Goal: Transaction & Acquisition: Purchase product/service

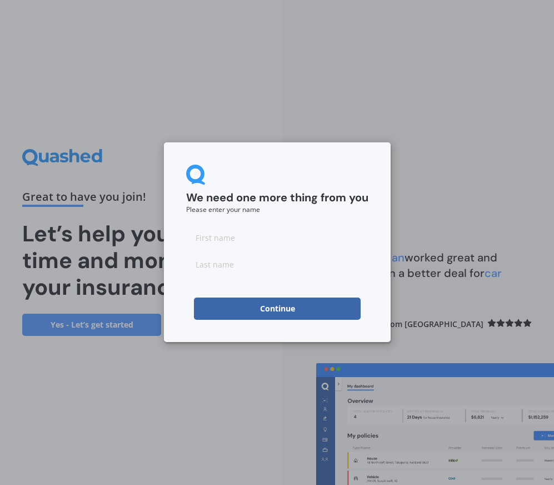
click at [211, 232] on input at bounding box center [277, 237] width 182 height 22
click at [211, 239] on input at bounding box center [277, 237] width 182 height 22
click at [175, 264] on div "We need one more thing from you Please enter your name Continue" at bounding box center [277, 242] width 227 height 200
click at [215, 240] on input at bounding box center [277, 237] width 182 height 22
type input "[PERSON_NAME]"
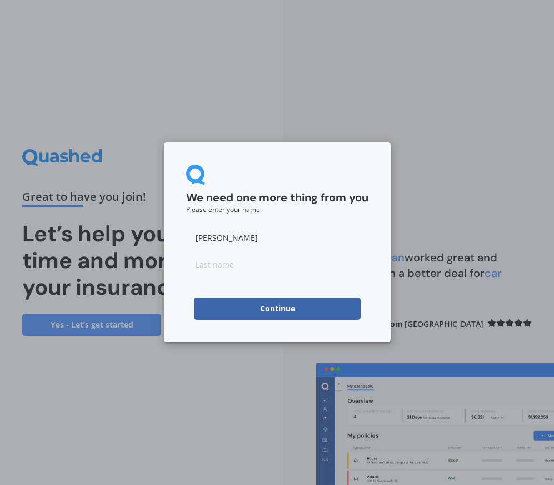
click at [199, 264] on input at bounding box center [277, 264] width 182 height 22
type input "[PERSON_NAME]"
click at [178, 257] on div "We need one more thing from you Please enter your name [PERSON_NAME] Continue" at bounding box center [277, 242] width 227 height 200
click at [202, 303] on button "Continue" at bounding box center [277, 308] width 167 height 22
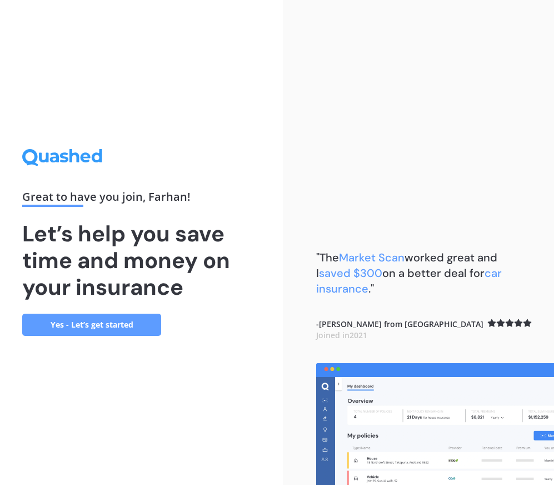
click at [104, 328] on link "Yes - Let’s get started" at bounding box center [91, 324] width 139 height 22
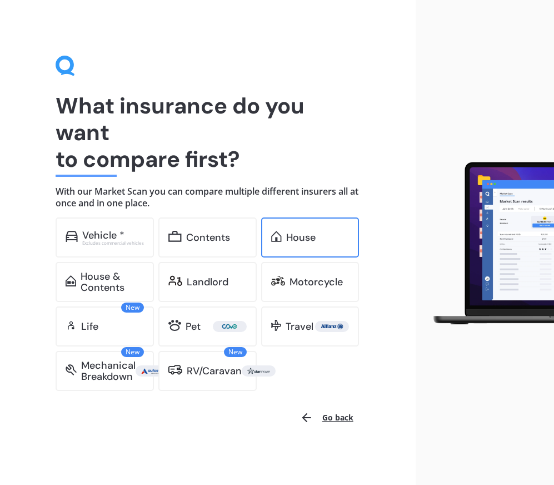
click at [303, 220] on div "House" at bounding box center [310, 237] width 98 height 40
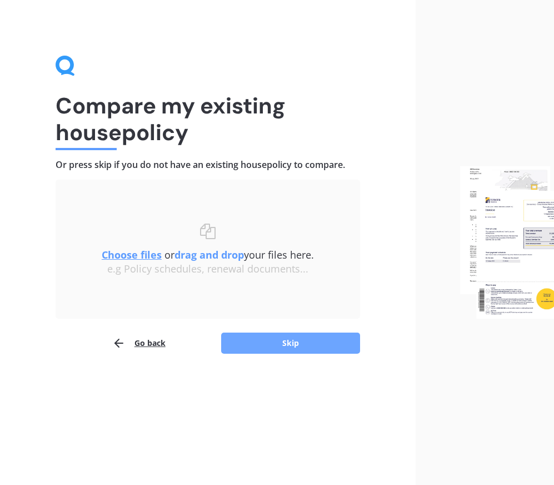
click at [276, 336] on button "Skip" at bounding box center [290, 342] width 139 height 21
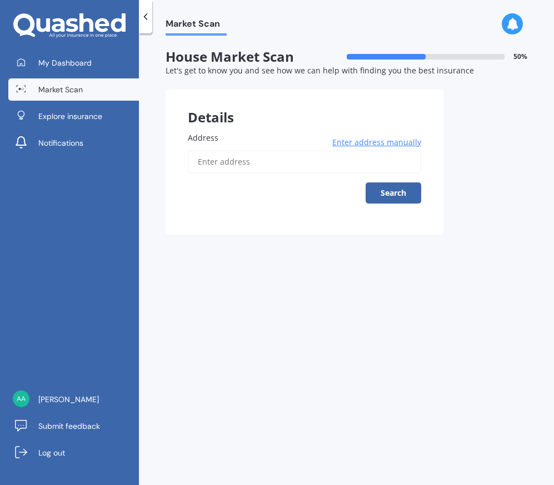
click at [235, 185] on div "Enter address manually Search" at bounding box center [304, 176] width 233 height 53
click at [235, 170] on input "Address" at bounding box center [304, 161] width 233 height 23
type input "[STREET_ADDRESS] 2010"
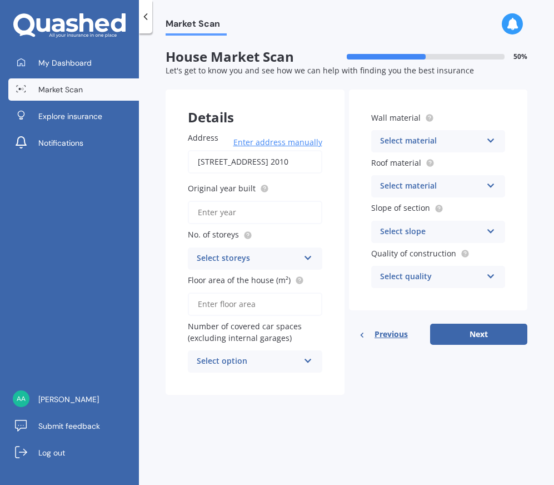
click at [398, 154] on div "Wall material Select material Artificial weatherboard/plank cladding Blockwork …" at bounding box center [438, 199] width 179 height 221
click at [398, 144] on div "Select material" at bounding box center [431, 140] width 102 height 13
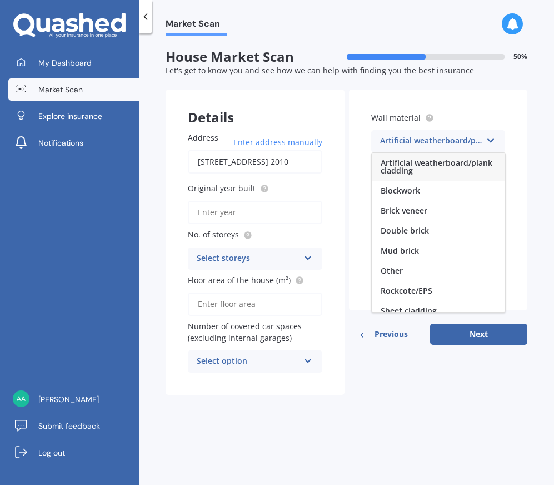
click at [270, 206] on input "Original year built" at bounding box center [255, 212] width 134 height 23
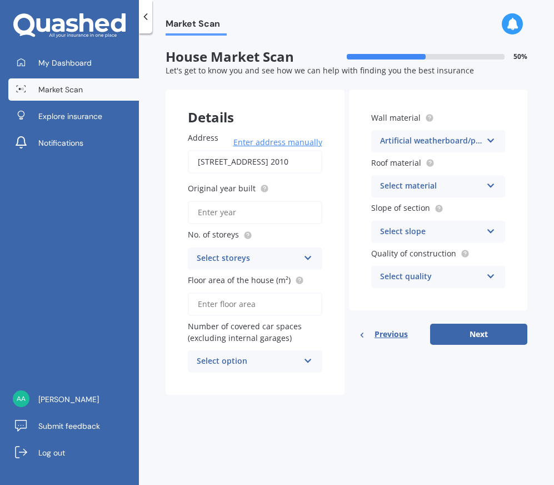
type input "1963"
click at [276, 264] on div "Select storeys" at bounding box center [248, 258] width 102 height 13
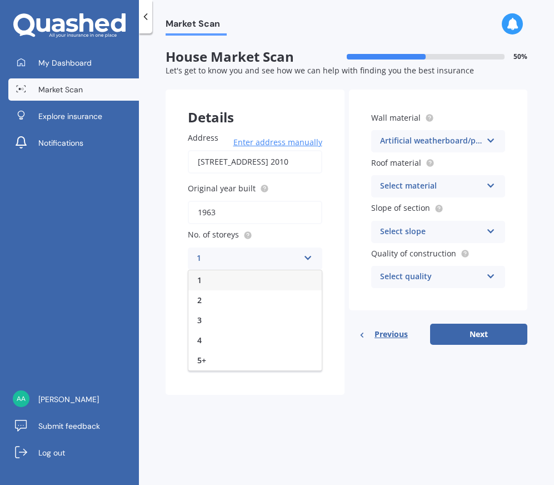
click at [271, 278] on div "1" at bounding box center [254, 280] width 133 height 20
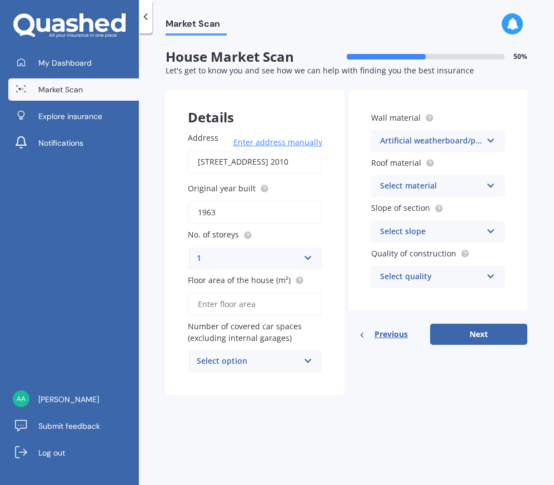
click at [271, 308] on input "Floor area of the house (m²)" at bounding box center [255, 303] width 134 height 23
type input "105"
click at [270, 358] on div "Select option" at bounding box center [248, 361] width 102 height 13
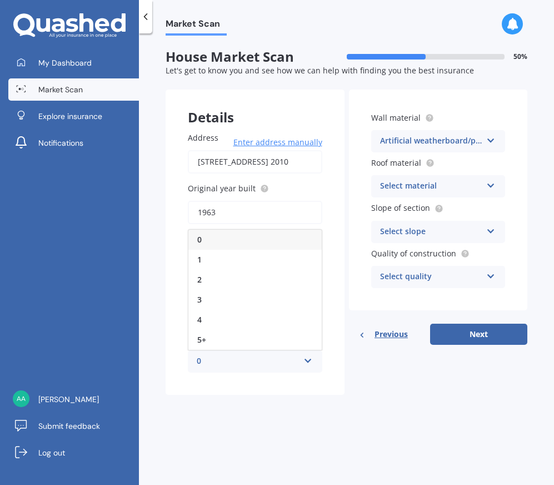
click at [248, 237] on div "0" at bounding box center [254, 240] width 133 height 20
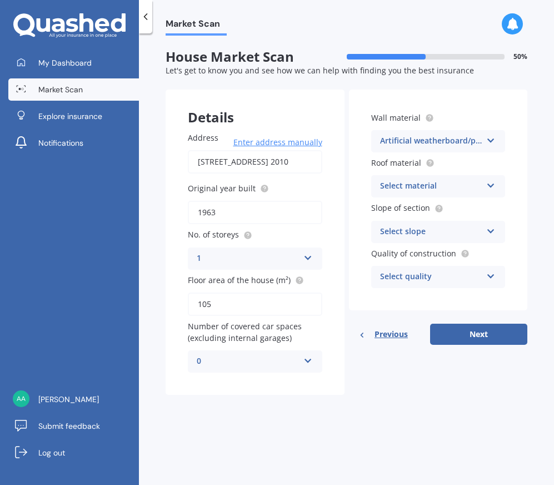
click at [392, 189] on div "Select material" at bounding box center [431, 186] width 102 height 13
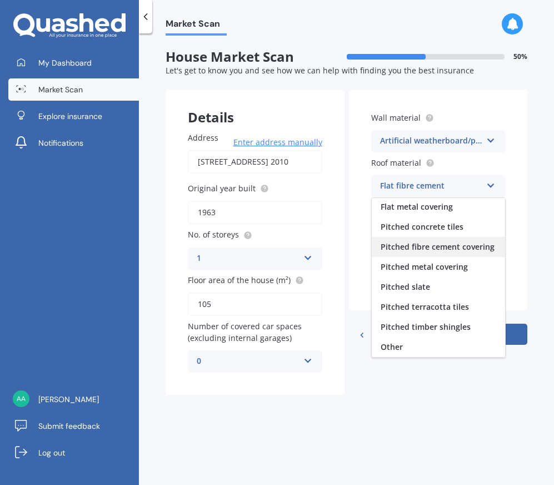
scroll to position [49, 0]
click at [401, 390] on div "Details Address [STREET_ADDRESS] 2010 Enter address manually Search Original ye…" at bounding box center [347, 242] width 362 height 306
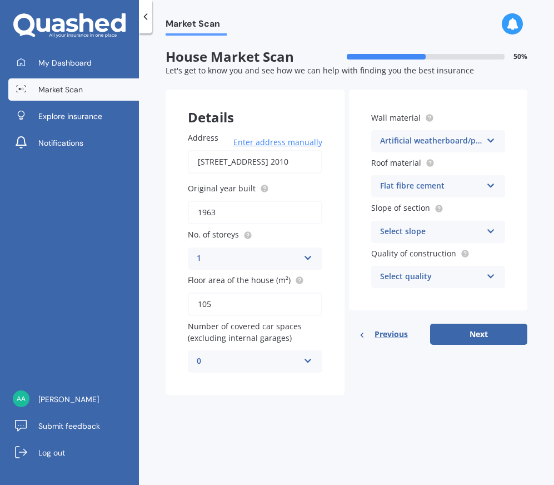
click at [443, 280] on div "Select quality" at bounding box center [431, 276] width 102 height 13
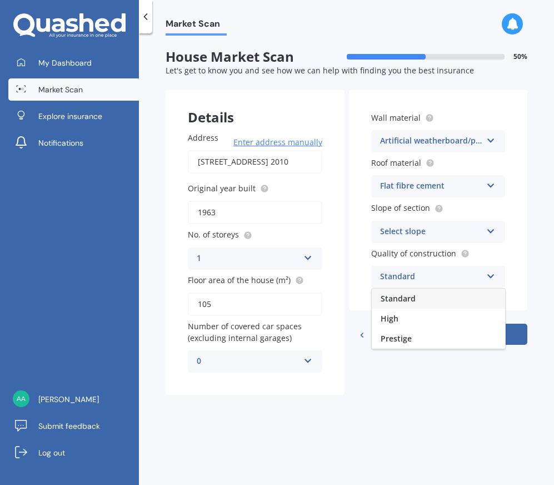
click at [438, 300] on div "Standard" at bounding box center [438, 298] width 133 height 20
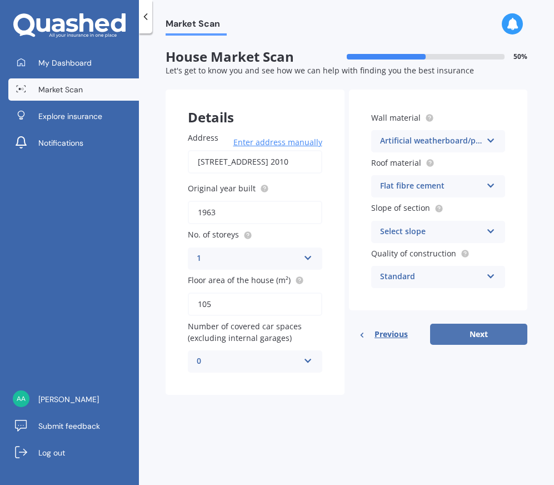
click at [460, 329] on button "Next" at bounding box center [478, 333] width 97 height 21
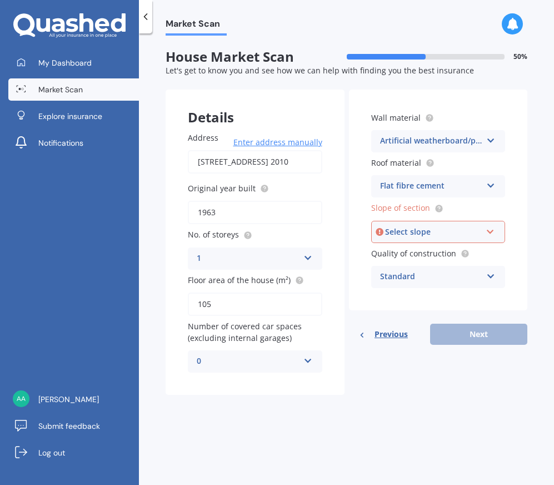
click at [455, 234] on div "Select slope" at bounding box center [433, 232] width 97 height 12
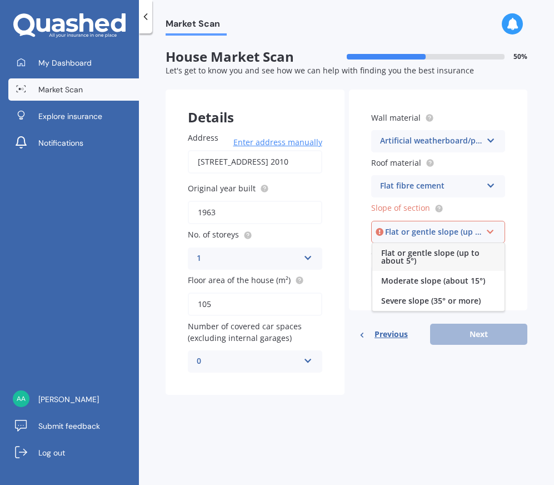
click at [451, 261] on div "Flat or gentle slope (up to about 5°)" at bounding box center [438, 257] width 132 height 28
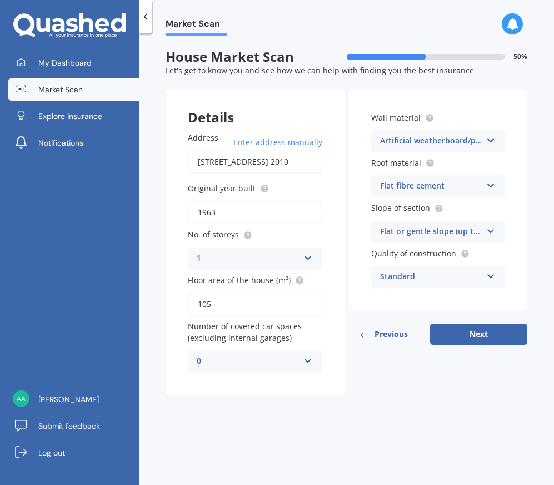
click at [432, 190] on div "Flat fibre cement" at bounding box center [431, 186] width 102 height 13
click at [354, 215] on div "Wall material Artificial weatherboard/plank cladding Artificial weatherboard/pl…" at bounding box center [438, 199] width 179 height 221
click at [393, 273] on div "Standard" at bounding box center [431, 276] width 102 height 13
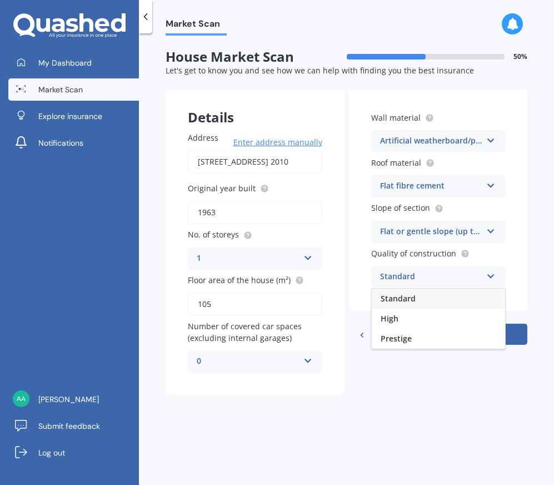
click at [393, 273] on div "Standard" at bounding box center [431, 276] width 102 height 13
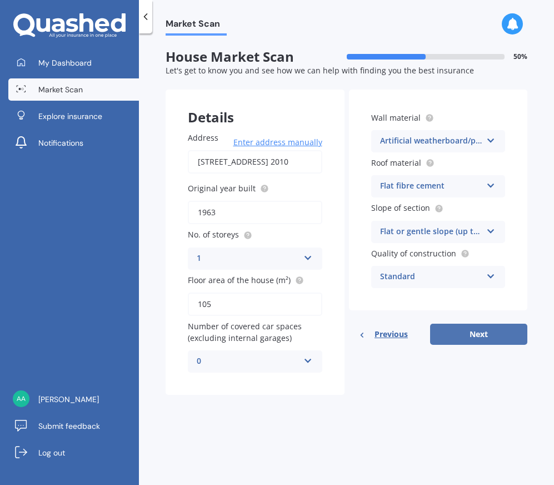
click at [447, 336] on button "Next" at bounding box center [478, 333] width 97 height 21
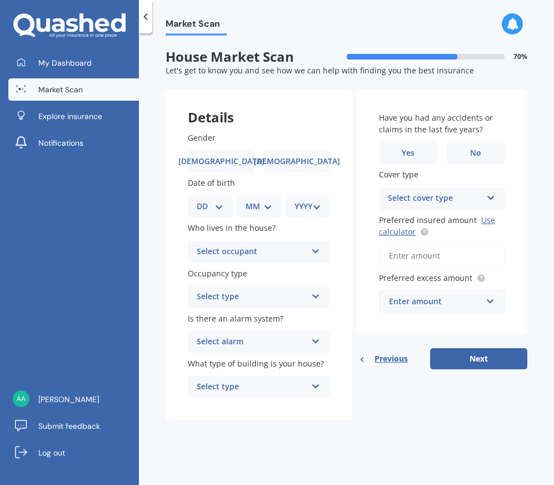
click at [401, 364] on span "Previous" at bounding box center [391, 358] width 33 height 17
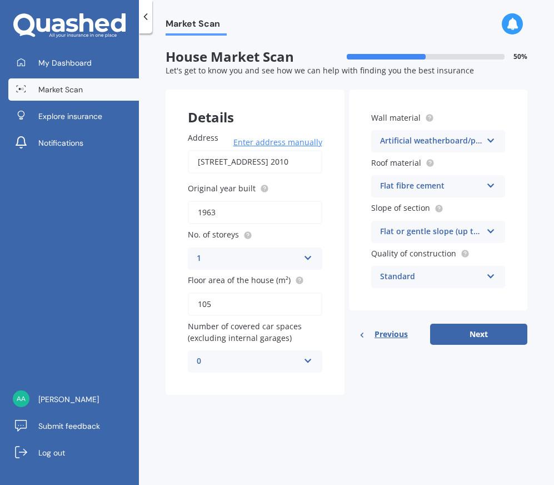
click at [418, 194] on div "Flat fibre cement Flat fibre cement Flat membrane Flat metal covering Pitched c…" at bounding box center [438, 186] width 134 height 22
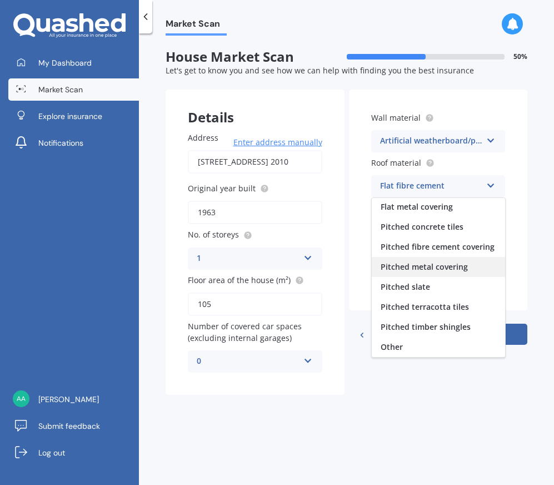
click at [425, 275] on div "Pitched metal covering" at bounding box center [438, 267] width 133 height 20
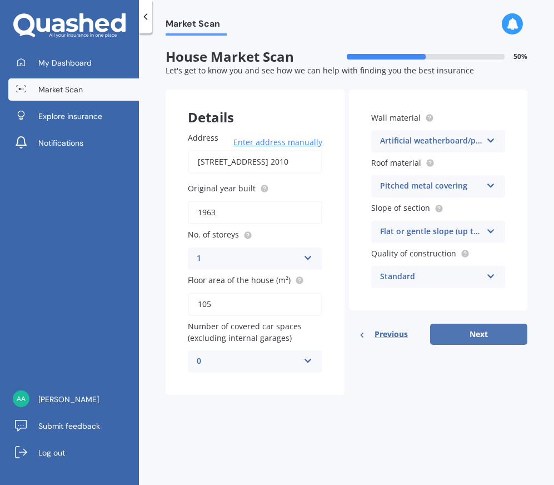
click at [447, 327] on button "Next" at bounding box center [478, 333] width 97 height 21
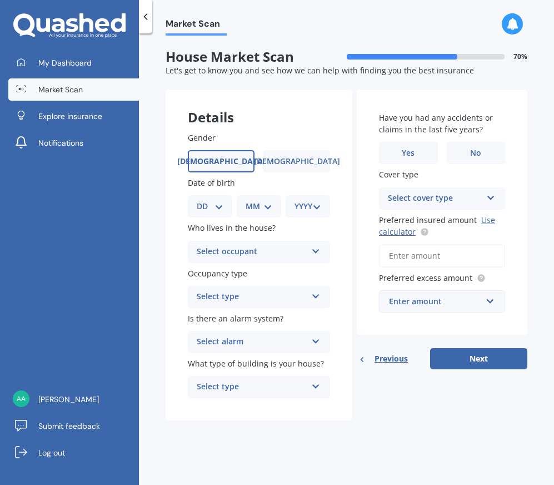
click at [243, 164] on label "[DEMOGRAPHIC_DATA]" at bounding box center [221, 161] width 67 height 22
click at [0, 0] on input "[DEMOGRAPHIC_DATA]" at bounding box center [0, 0] width 0 height 0
click at [216, 205] on select "DD 01 02 03 04 05 06 07 08 09 10 11 12 13 14 15 16 17 18 19 20 21 22 23 24 25 2…" at bounding box center [210, 206] width 27 height 12
select select "08"
click at [206, 201] on select "DD 01 02 03 04 05 06 07 08 09 10 11 12 13 14 15 16 17 18 19 20 21 22 23 24 25 2…" at bounding box center [210, 206] width 27 height 12
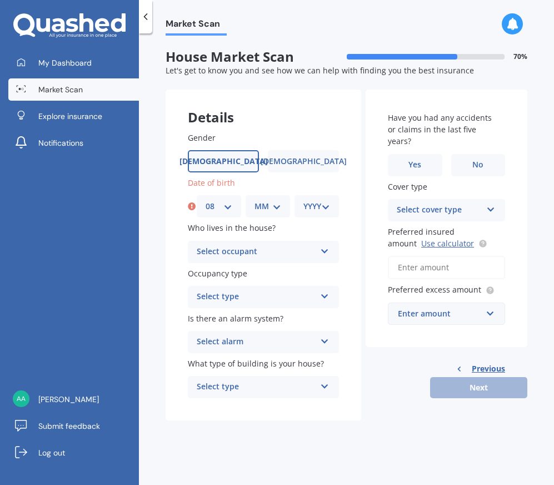
click at [270, 213] on div "MM 01 02 03 04 05 06 07 08 09 10 11 12" at bounding box center [268, 206] width 44 height 22
click at [271, 212] on select "MM 01 02 03 04 05 06 07 08 09 10 11 12" at bounding box center [268, 206] width 27 height 12
select select "10"
click at [255, 201] on select "MM 01 02 03 04 05 06 07 08 09 10 11 12" at bounding box center [268, 206] width 27 height 12
click at [306, 207] on select "YYYY 2009 2008 2007 2006 2005 2004 2003 2002 2001 2000 1999 1998 1997 1996 1995…" at bounding box center [316, 206] width 27 height 12
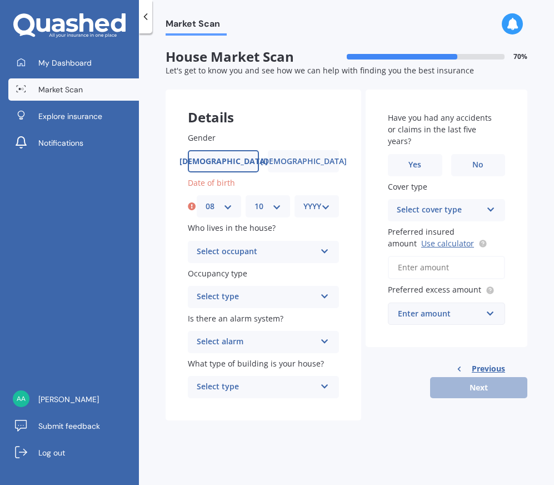
select select "1998"
click at [303, 201] on select "YYYY 2009 2008 2007 2006 2005 2004 2003 2002 2001 2000 1999 1998 1997 1996 1995…" at bounding box center [316, 206] width 27 height 12
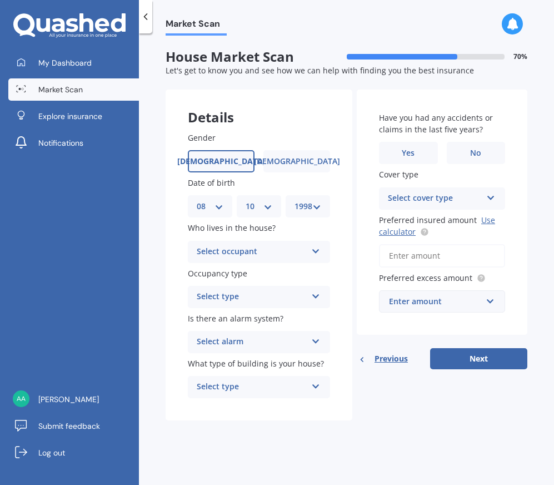
click at [200, 258] on div "Select occupant" at bounding box center [252, 251] width 110 height 13
click at [203, 280] on div "Owner" at bounding box center [258, 273] width 141 height 20
click at [205, 296] on div "Select type" at bounding box center [252, 296] width 110 height 13
click at [205, 316] on span "Permanent" at bounding box center [218, 318] width 42 height 11
click at [208, 332] on div "Select alarm Yes, monitored Yes, not monitored No" at bounding box center [259, 342] width 142 height 22
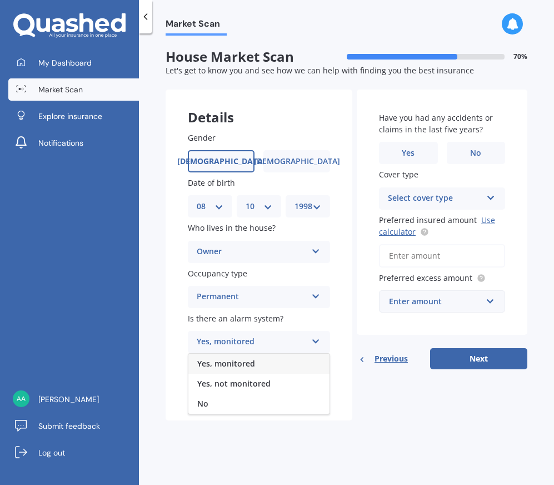
click at [209, 361] on span "Yes, monitored" at bounding box center [226, 363] width 58 height 11
click at [197, 357] on div "Gender [DEMOGRAPHIC_DATA] [DEMOGRAPHIC_DATA] Date of birth DD 01 02 03 04 05 06…" at bounding box center [259, 264] width 187 height 311
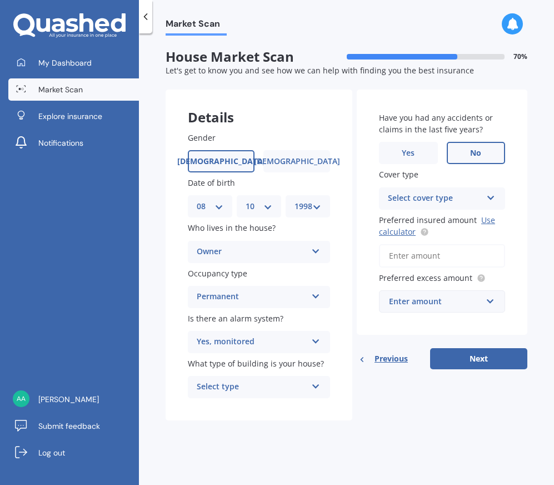
click at [466, 157] on label "No" at bounding box center [476, 153] width 59 height 22
click at [0, 0] on input "No" at bounding box center [0, 0] width 0 height 0
click at [287, 390] on div "Select type" at bounding box center [252, 386] width 110 height 13
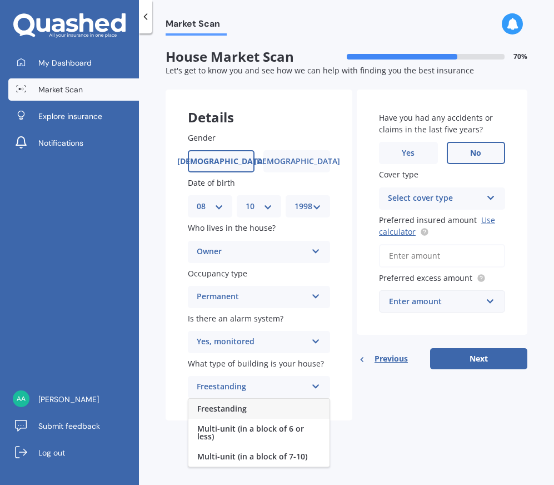
click at [290, 411] on div "Freestanding" at bounding box center [258, 408] width 141 height 20
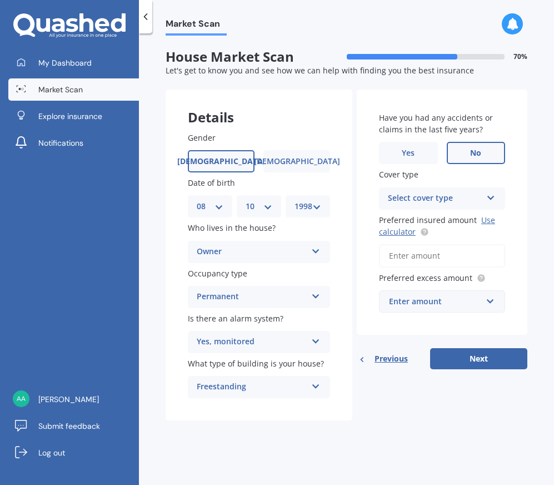
click at [430, 207] on div "Select cover type High" at bounding box center [442, 198] width 126 height 22
click at [430, 217] on div "High" at bounding box center [442, 220] width 125 height 20
click at [414, 260] on input "Preferred insured amount Use calculator" at bounding box center [442, 255] width 126 height 23
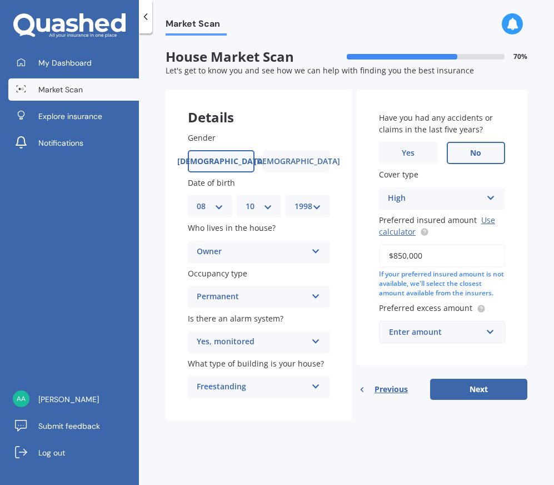
type input "$850,000"
click at [443, 333] on div "Enter amount" at bounding box center [435, 332] width 93 height 12
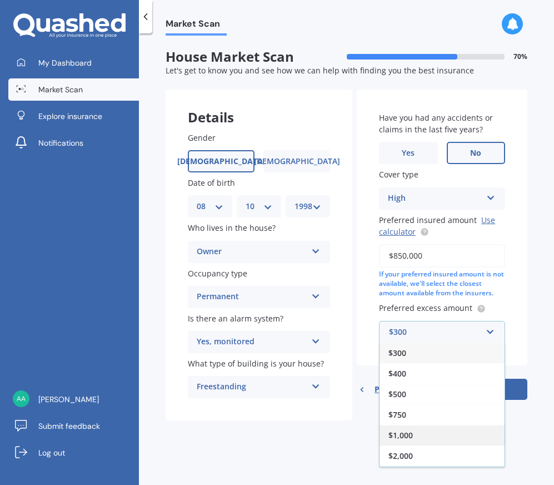
click at [443, 437] on div "$1,000" at bounding box center [442, 435] width 125 height 21
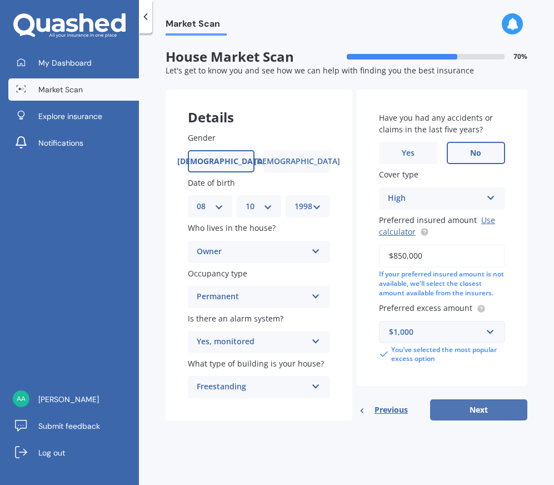
click at [472, 410] on button "Next" at bounding box center [478, 409] width 97 height 21
select select "08"
select select "10"
select select "1998"
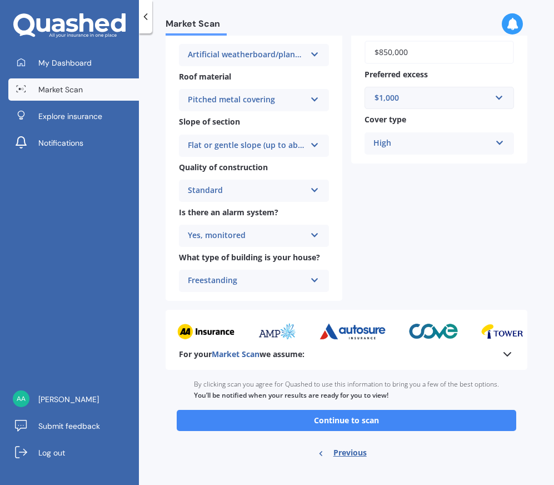
scroll to position [335, 0]
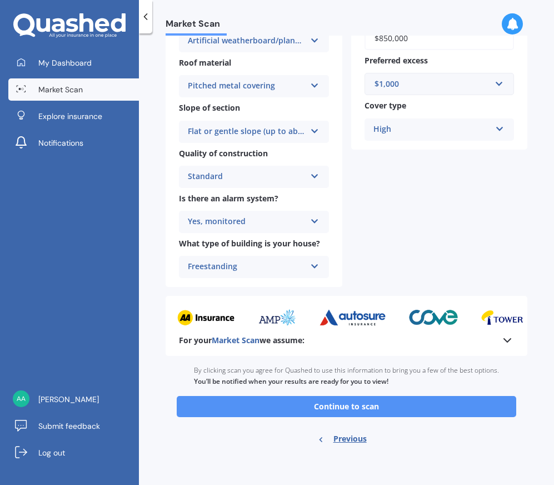
click at [434, 414] on button "Continue to scan" at bounding box center [347, 406] width 340 height 21
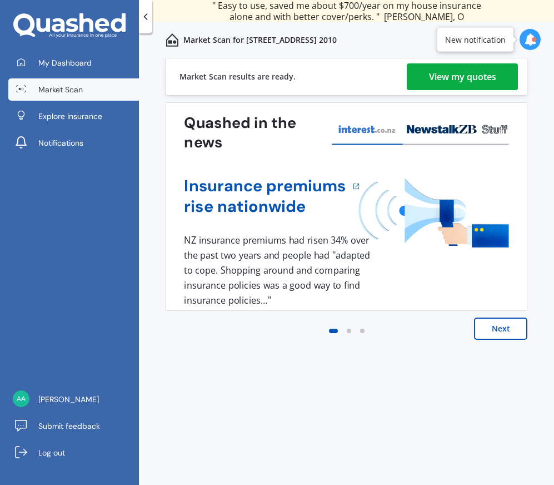
click at [447, 80] on div "View my quotes" at bounding box center [462, 76] width 67 height 27
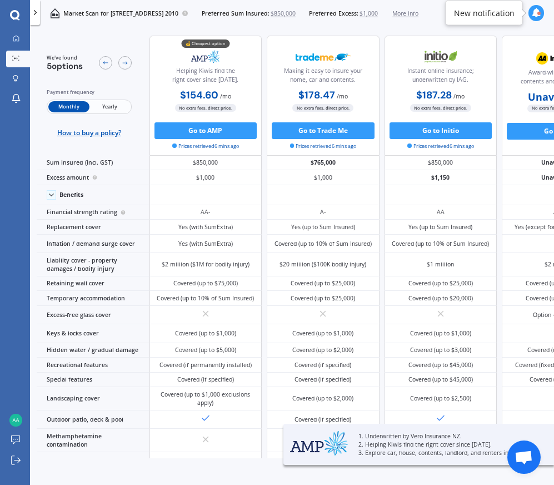
click at [98, 108] on span "Yearly" at bounding box center [109, 106] width 41 height 11
click at [64, 108] on span "Monthly" at bounding box center [68, 106] width 41 height 11
click at [109, 107] on span "Yearly" at bounding box center [109, 106] width 41 height 11
click at [73, 106] on span "Monthly" at bounding box center [68, 106] width 41 height 11
click at [101, 104] on span "Yearly" at bounding box center [109, 106] width 41 height 11
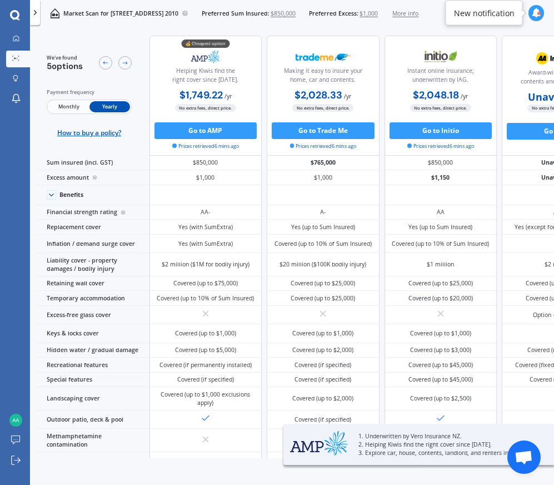
click at [54, 109] on span "Monthly" at bounding box center [68, 106] width 41 height 11
click at [76, 108] on span "Monthly" at bounding box center [68, 106] width 41 height 11
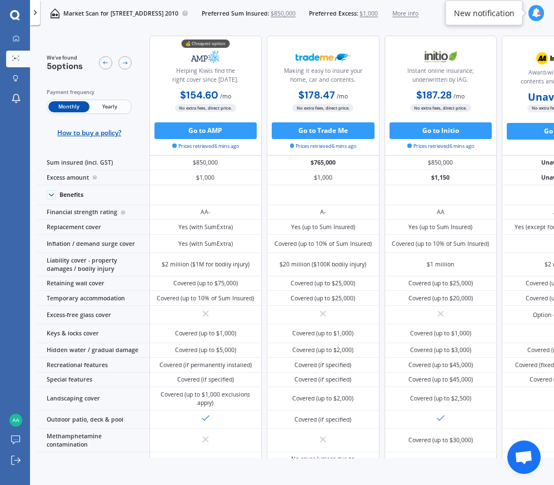
click at [105, 111] on span "Yearly" at bounding box center [109, 106] width 41 height 11
click at [69, 112] on div "Monthly Yearly" at bounding box center [89, 106] width 85 height 14
click at [114, 112] on div "Monthly Yearly" at bounding box center [89, 106] width 85 height 14
click at [85, 114] on div "Payment frequency Monthly Yearly How to buy a policy?" at bounding box center [89, 112] width 85 height 49
click at [74, 114] on div "Payment frequency Monthly Yearly How to buy a policy?" at bounding box center [89, 112] width 85 height 49
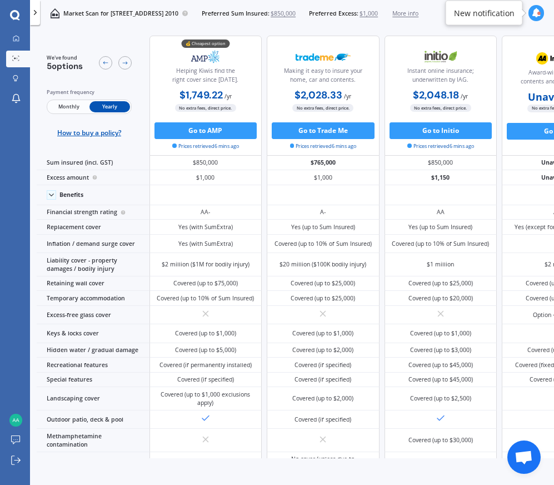
click at [68, 111] on span "Monthly" at bounding box center [68, 106] width 41 height 11
click at [74, 110] on span "Monthly" at bounding box center [68, 106] width 41 height 11
click at [83, 110] on span "Monthly" at bounding box center [68, 106] width 41 height 11
click at [93, 107] on span "Yearly" at bounding box center [109, 106] width 41 height 11
click at [61, 113] on div "Monthly Yearly" at bounding box center [89, 106] width 85 height 14
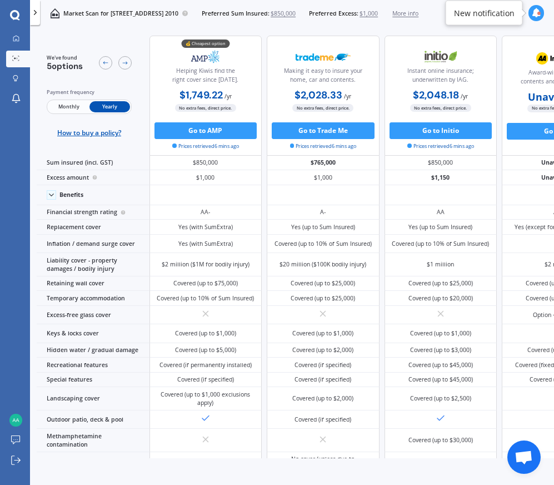
click at [73, 108] on span "Monthly" at bounding box center [68, 106] width 41 height 11
click at [105, 109] on span "Yearly" at bounding box center [109, 106] width 41 height 11
click at [72, 106] on span "Monthly" at bounding box center [68, 106] width 41 height 11
